Goal: Information Seeking & Learning: Find specific fact

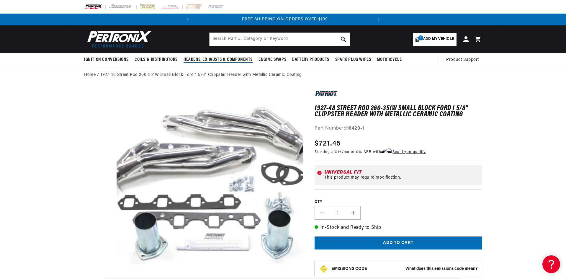
scroll to position [0, 179]
click at [231, 40] on input "text" at bounding box center [280, 39] width 140 height 13
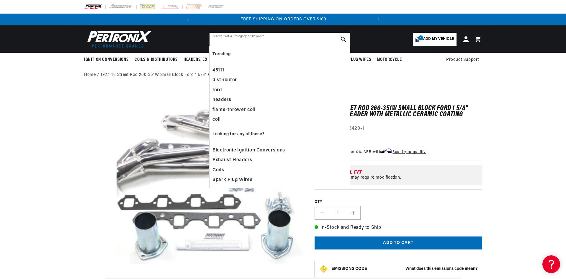
paste input "Patriot H8420"
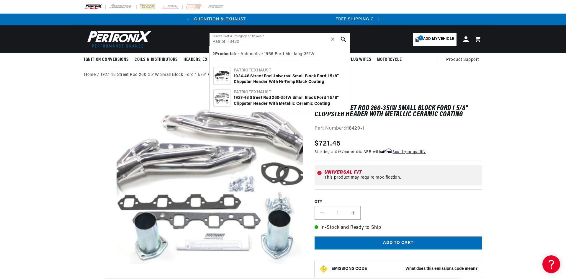
type input "Patriot H8420"
click at [344, 39] on icon "search button" at bounding box center [343, 39] width 5 height 5
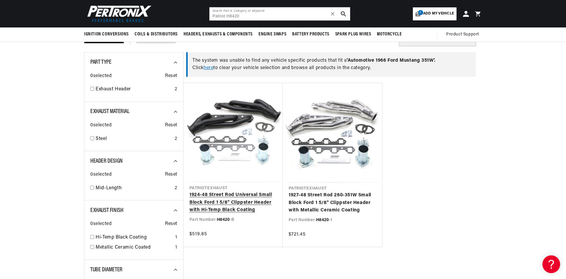
click at [223, 199] on link "1924-48 Street Rod Universal Small Block Ford 1 5/8" Clippster Header with Hi-T…" at bounding box center [232, 202] width 87 height 23
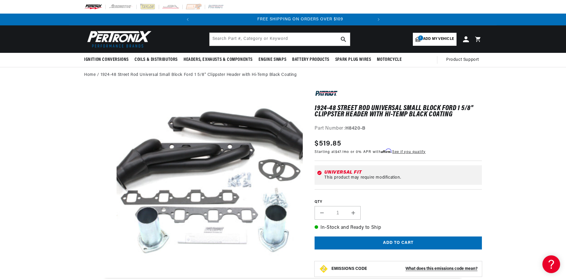
scroll to position [0, 179]
drag, startPoint x: 360, startPoint y: 128, endPoint x: 347, endPoint y: 130, distance: 13.0
click at [347, 130] on strong "H8420-B" at bounding box center [355, 128] width 20 height 5
copy strong "H8420"
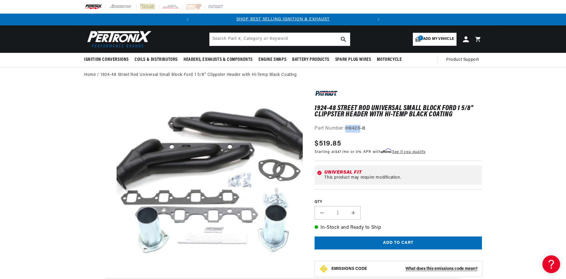
copy strong "H8420"
click at [312, 37] on input "text" at bounding box center [280, 39] width 140 height 13
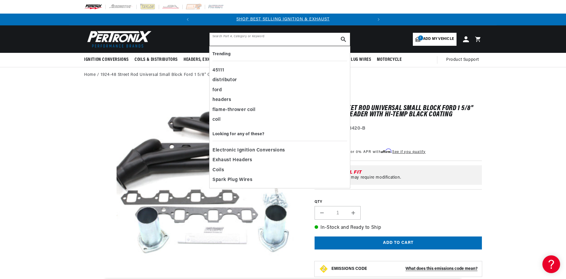
paste input "H8420"
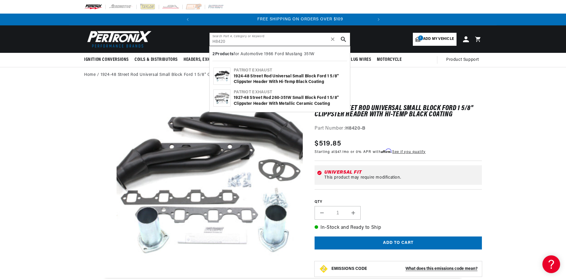
scroll to position [0, 179]
type input "H8420"
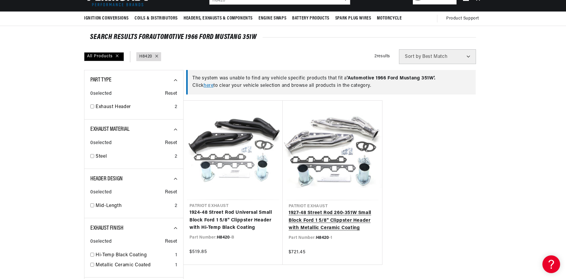
scroll to position [59, 0]
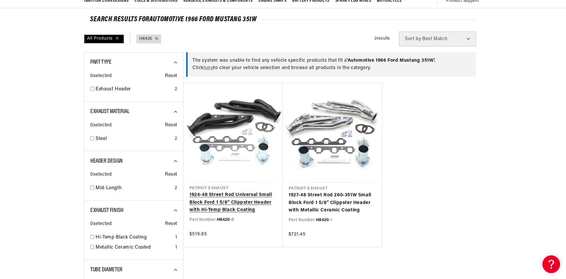
click at [251, 197] on link "1924-48 Street Rod Universal Small Block Ford 1 5/8" Clippster Header with Hi-T…" at bounding box center [232, 202] width 87 height 23
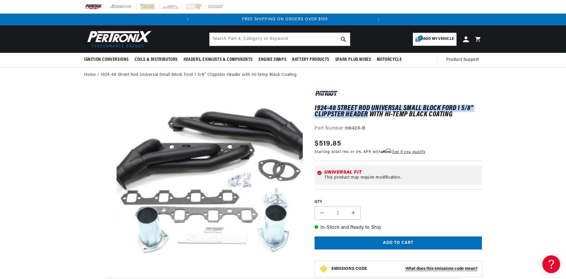
scroll to position [0, 179]
drag, startPoint x: 316, startPoint y: 107, endPoint x: 367, endPoint y: 113, distance: 51.4
click at [367, 113] on h1 "1924-48 Street Rod Universal Small Block Ford 1 5/8" Clippster Header with Hi-T…" at bounding box center [398, 111] width 167 height 12
copy h1 "924-48 Street Rod Universal Small Block Ford 1 5/8" Clippster Header"
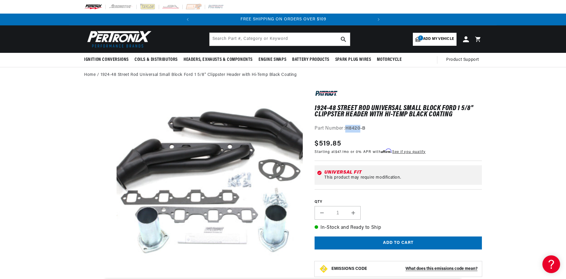
drag, startPoint x: 347, startPoint y: 127, endPoint x: 361, endPoint y: 128, distance: 13.9
click at [361, 128] on strong "H8420-B" at bounding box center [355, 128] width 20 height 5
copy strong "H8420"
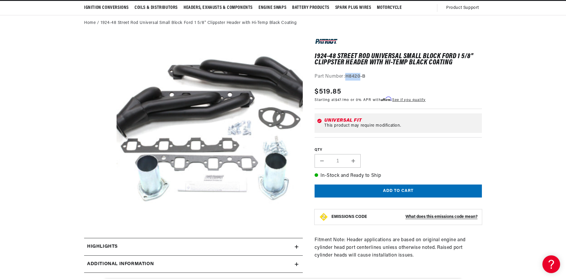
scroll to position [0, 0]
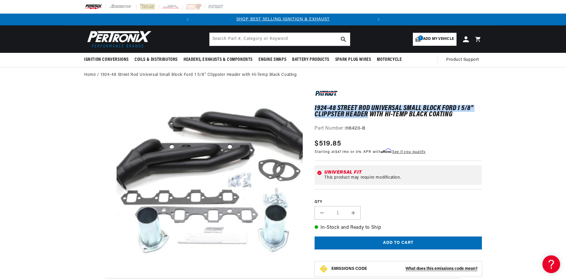
drag, startPoint x: 315, startPoint y: 106, endPoint x: 367, endPoint y: 115, distance: 52.7
click at [367, 115] on h1 "1924-48 Street Rod Universal Small Block Ford 1 5/8" Clippster Header with Hi-T…" at bounding box center [398, 111] width 167 height 12
copy h1 "1924-48 Street Rod Universal Small Block Ford 1 5/8" Clippster Header"
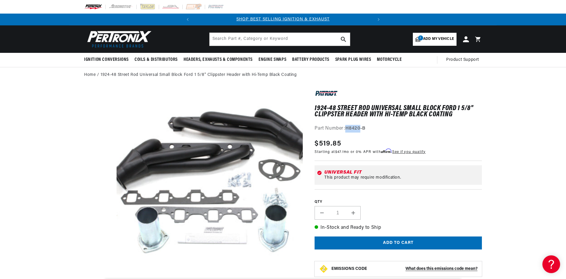
drag, startPoint x: 347, startPoint y: 127, endPoint x: 361, endPoint y: 128, distance: 14.2
click at [361, 128] on strong "H8420-B" at bounding box center [355, 128] width 20 height 5
copy strong "H8420"
